Goal: Task Accomplishment & Management: Use online tool/utility

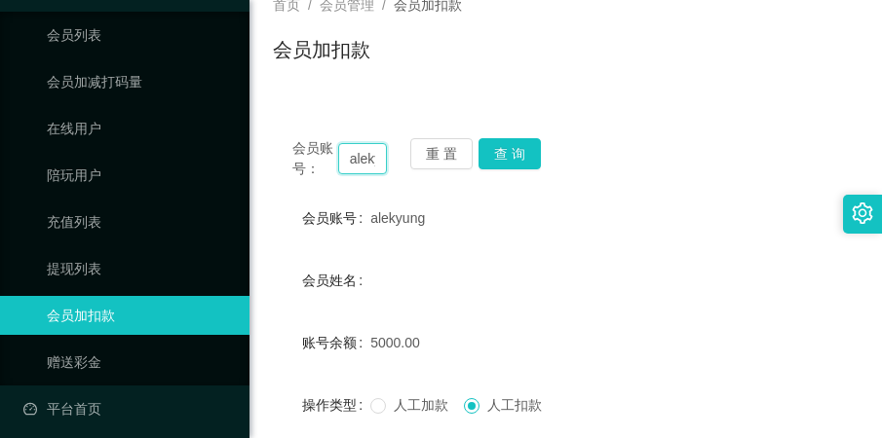
scroll to position [0, 30]
click at [521, 143] on button "查 询" at bounding box center [509, 153] width 62 height 31
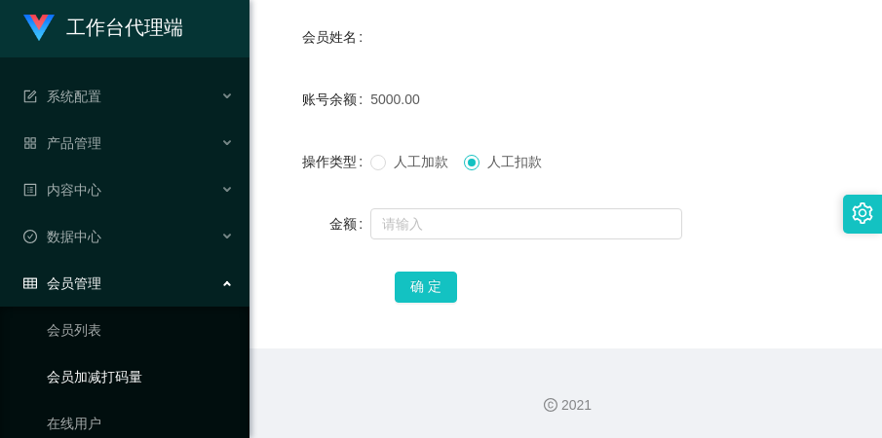
scroll to position [0, 0]
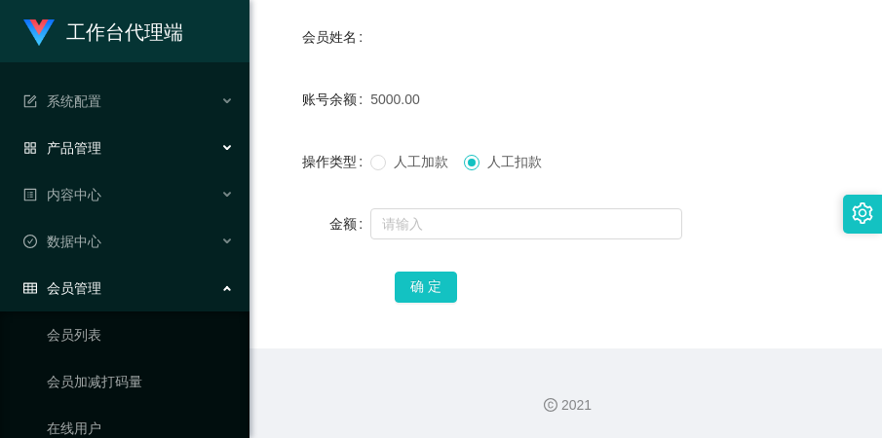
click at [114, 157] on div "产品管理" at bounding box center [124, 148] width 249 height 39
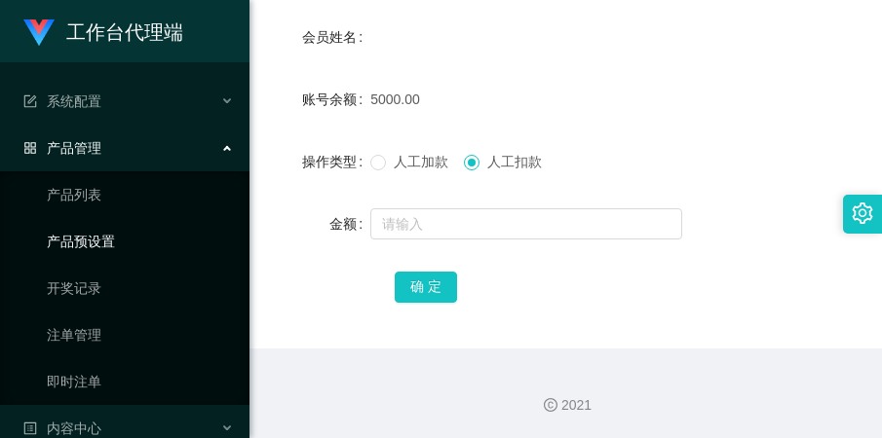
click at [113, 237] on link "产品预设置" at bounding box center [140, 241] width 187 height 39
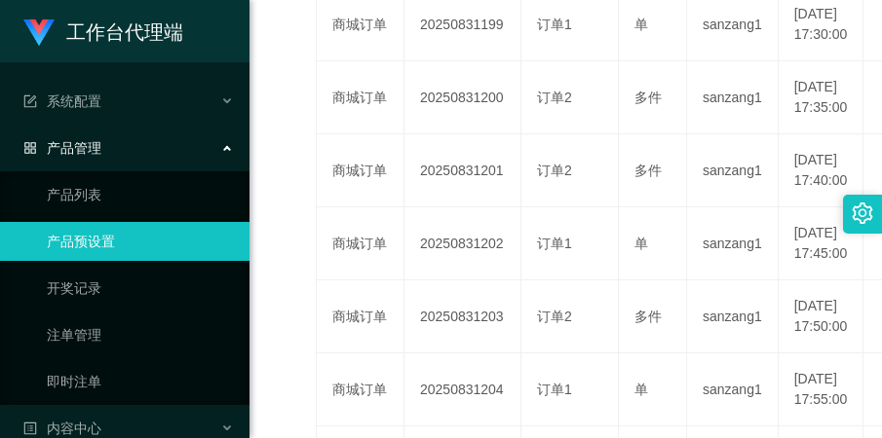
scroll to position [495, 0]
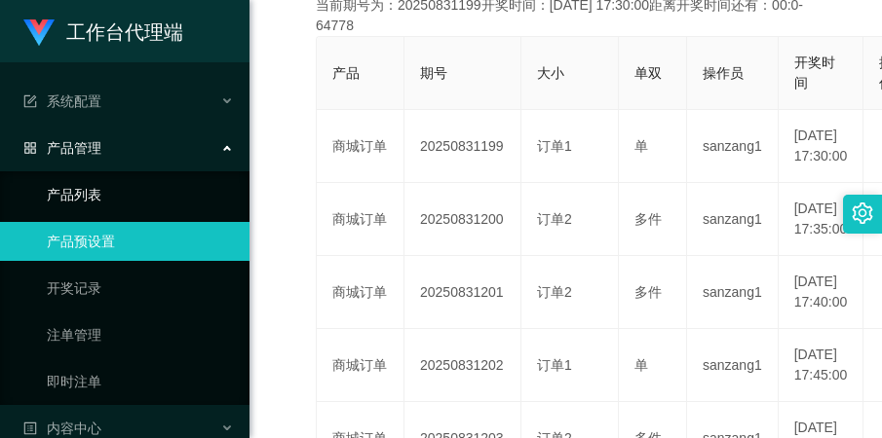
click at [141, 201] on link "产品列表" at bounding box center [140, 194] width 187 height 39
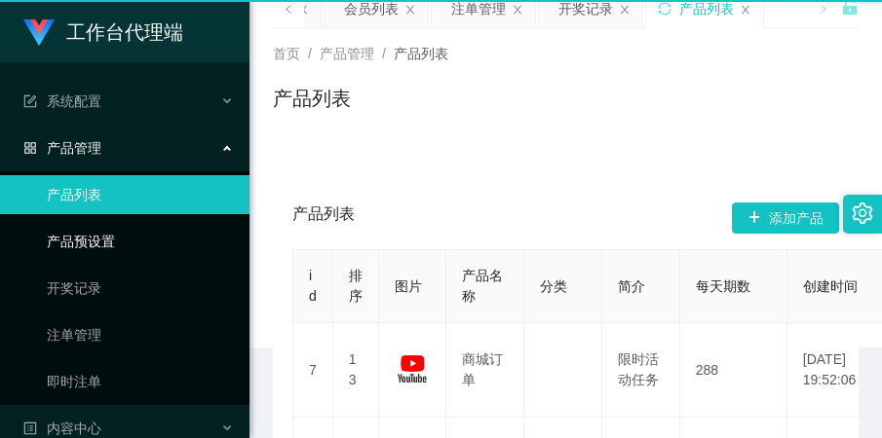
scroll to position [80, 0]
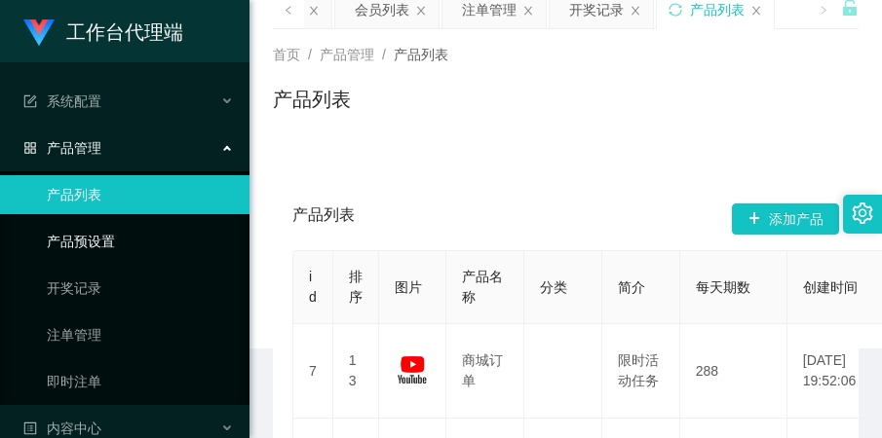
click at [134, 226] on link "产品预设置" at bounding box center [140, 241] width 187 height 39
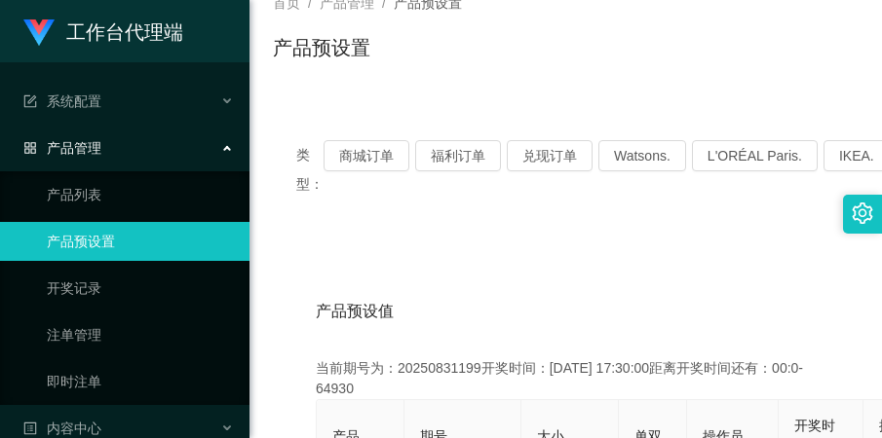
scroll to position [80, 0]
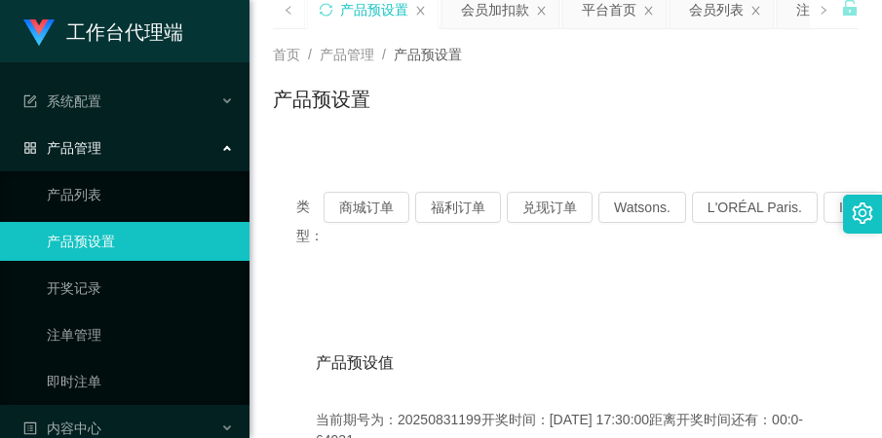
click at [357, 190] on div "类型： 商城订单 福利订单 兑现订单 Watsons. L'ORÉAL Paris. IKEA. SENHENG. COURTS." at bounding box center [566, 221] width 586 height 105
click at [359, 196] on button "商城订单" at bounding box center [366, 207] width 86 height 31
click at [359, 197] on button "商城订单" at bounding box center [366, 207] width 86 height 31
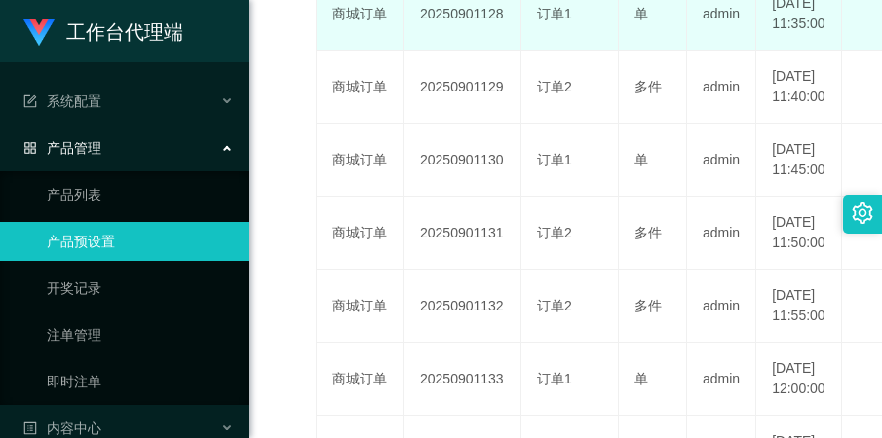
scroll to position [567, 0]
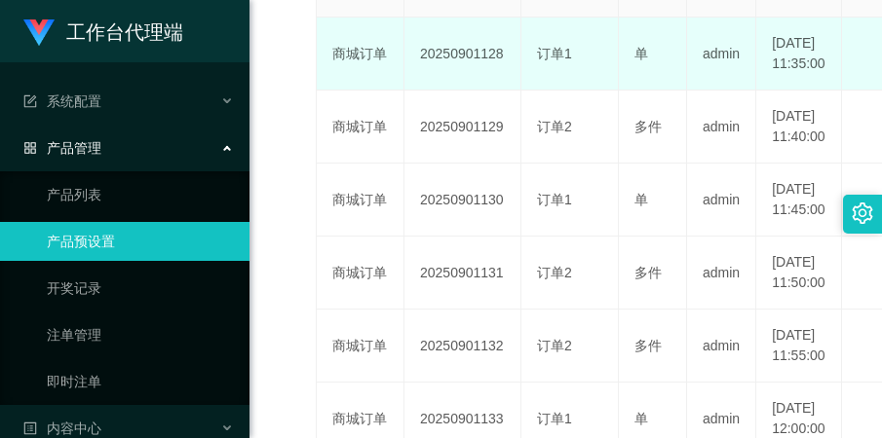
drag, startPoint x: 426, startPoint y: 89, endPoint x: 503, endPoint y: 83, distance: 77.2
click at [503, 83] on td "20250901128" at bounding box center [462, 54] width 117 height 73
copy td "20250901128"
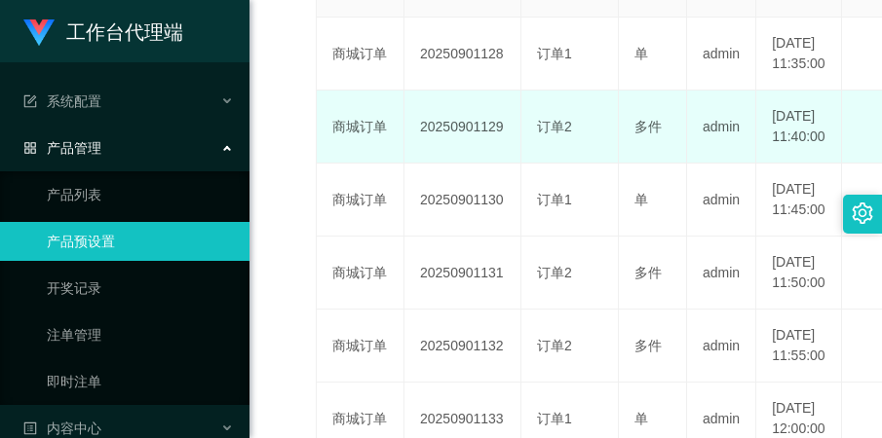
click at [495, 132] on td "20250901129" at bounding box center [462, 127] width 117 height 73
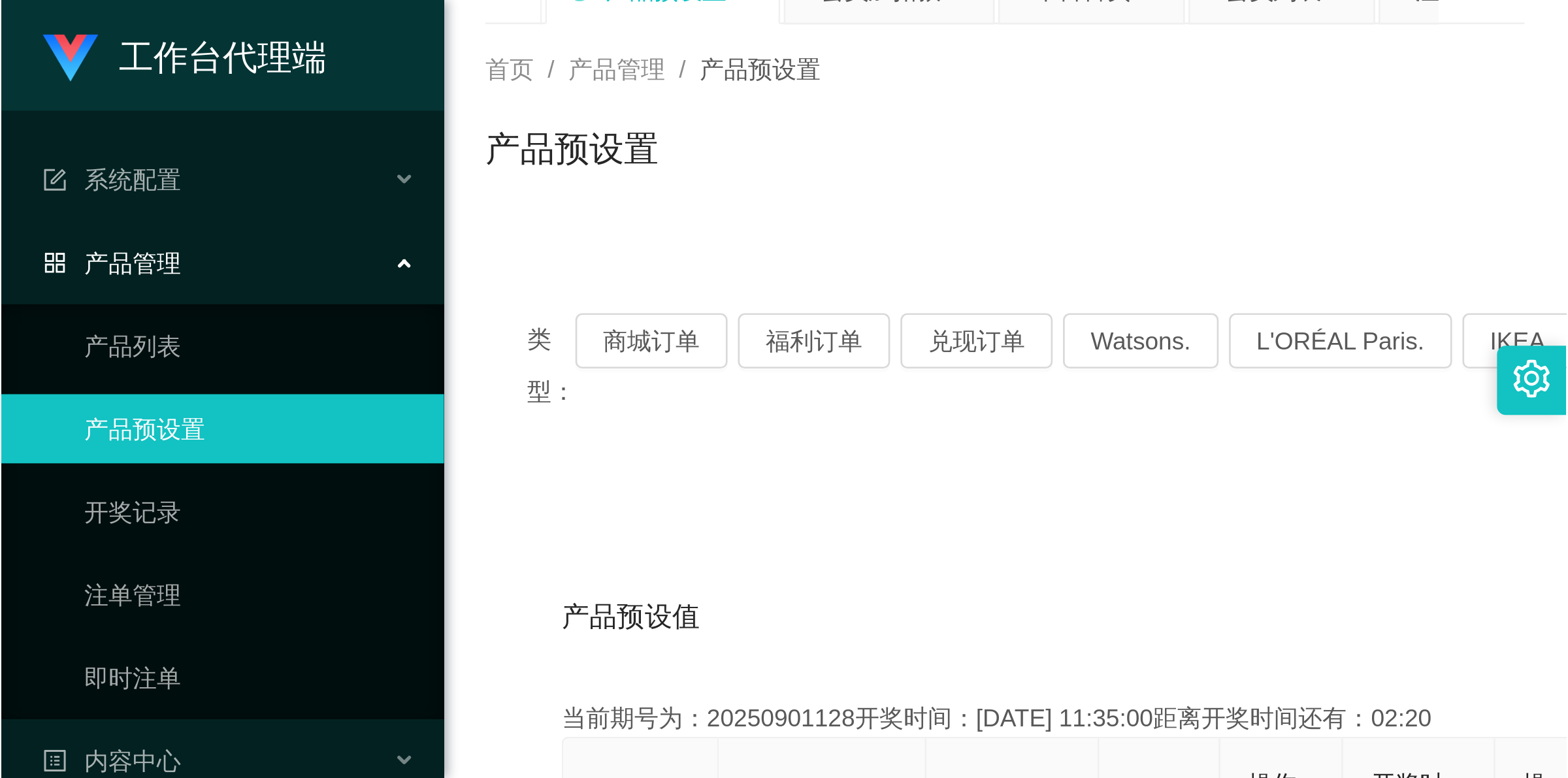
scroll to position [54, 0]
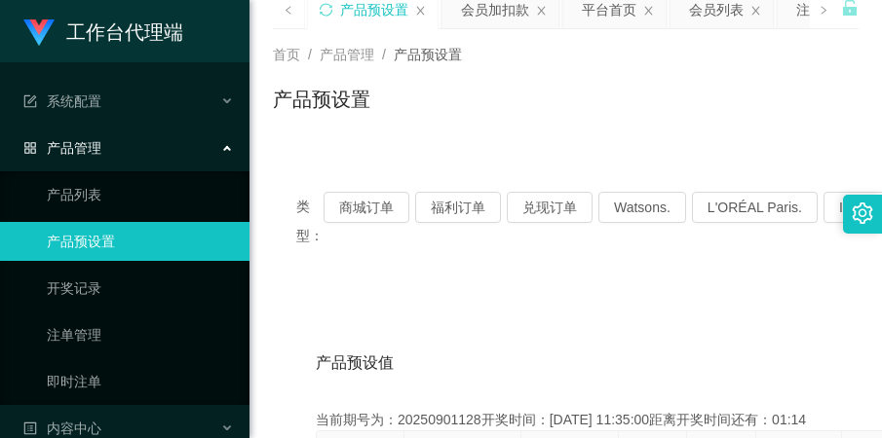
click at [168, 360] on ul "产品列表 产品预设置 开奖记录 注单管理 即时注单" at bounding box center [124, 288] width 249 height 234
click at [86, 377] on link "即时注单" at bounding box center [140, 381] width 187 height 39
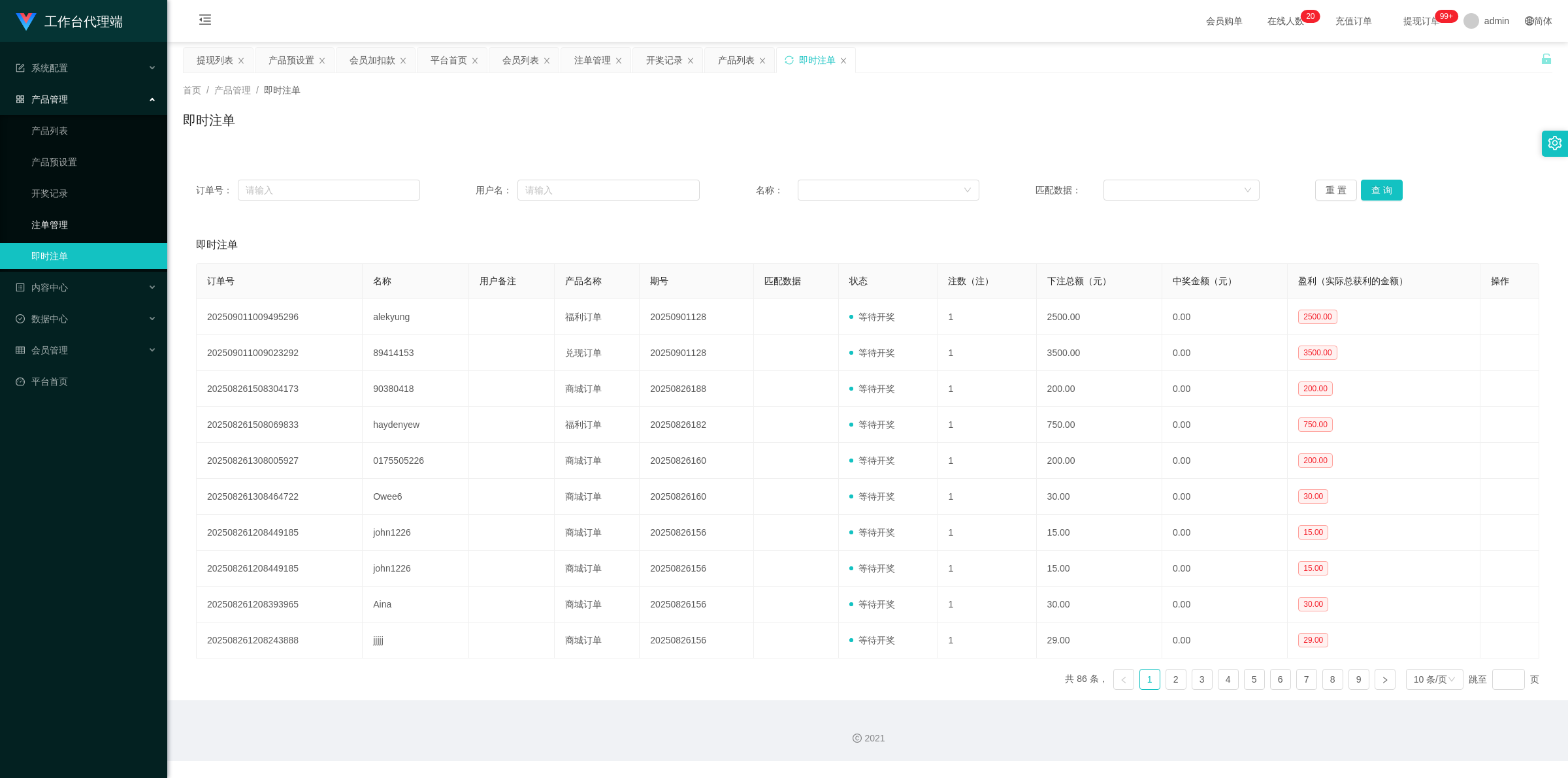
click at [92, 221] on link "注单管理" at bounding box center [94, 225] width 125 height 26
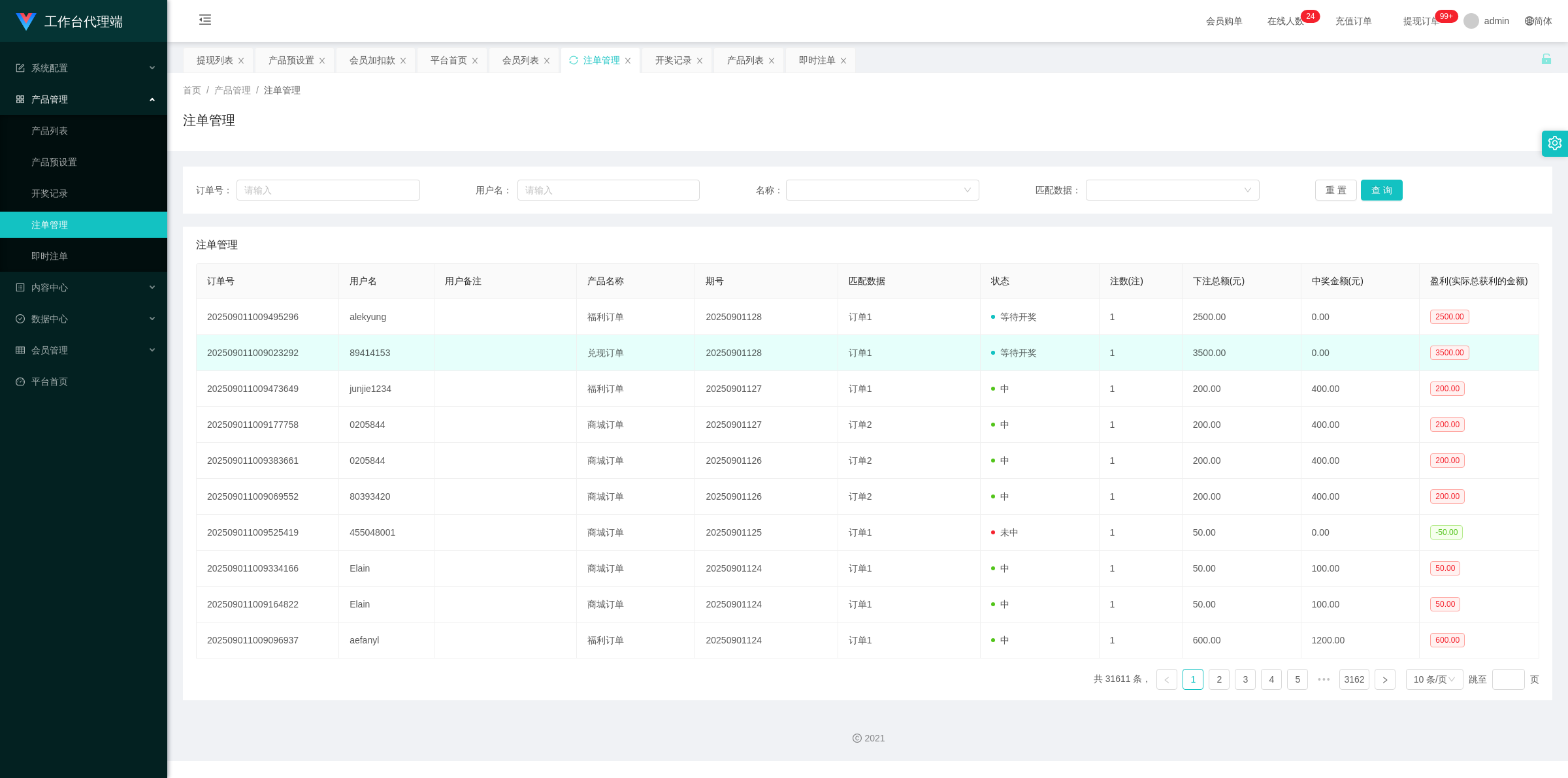
click at [826, 359] on td "20250901128" at bounding box center [767, 353] width 142 height 36
